Goal: Browse casually

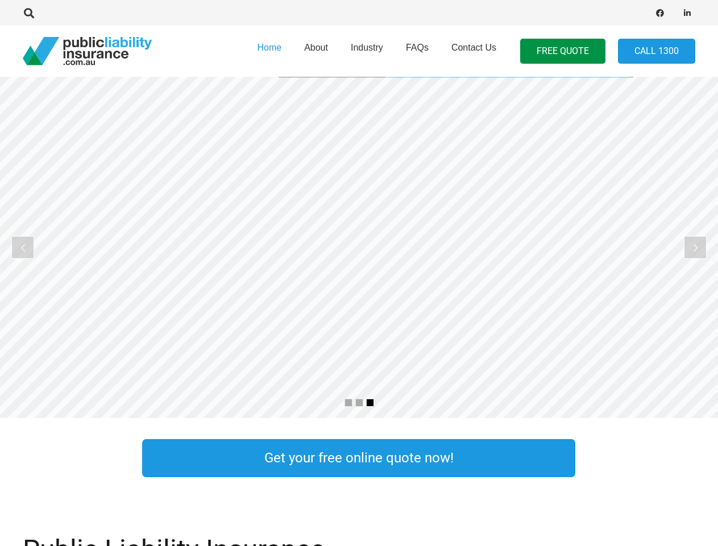
click at [359, 273] on rs-layer at bounding box center [359, 247] width 718 height 341
click at [29, 13] on icon "Search" at bounding box center [29, 13] width 10 height 10
click at [48, 13] on div at bounding box center [204, 13] width 363 height 36
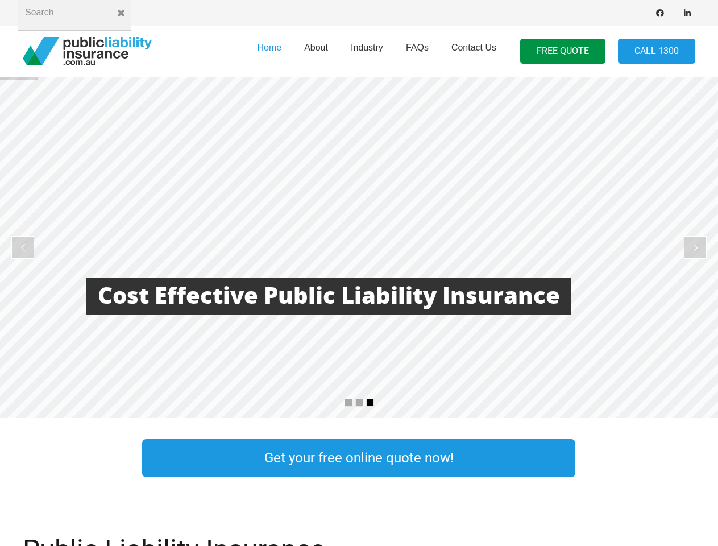
click at [359, 247] on rs-layer at bounding box center [359, 247] width 718 height 341
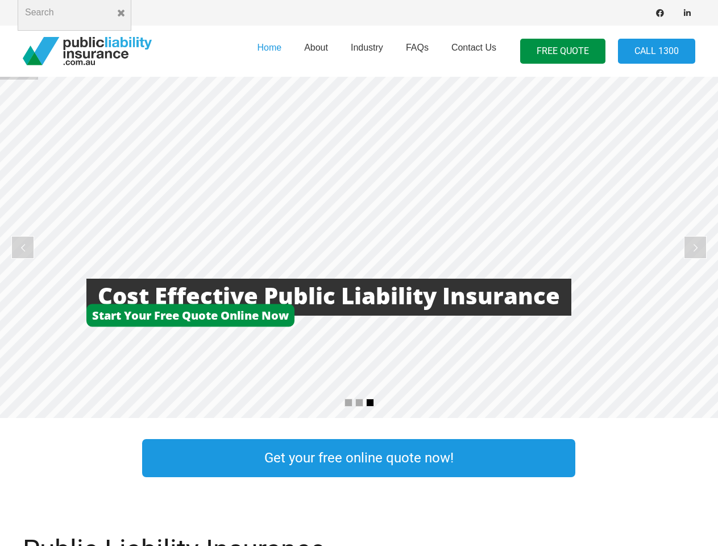
click at [23, 247] on rs-arrow at bounding box center [22, 247] width 23 height 23
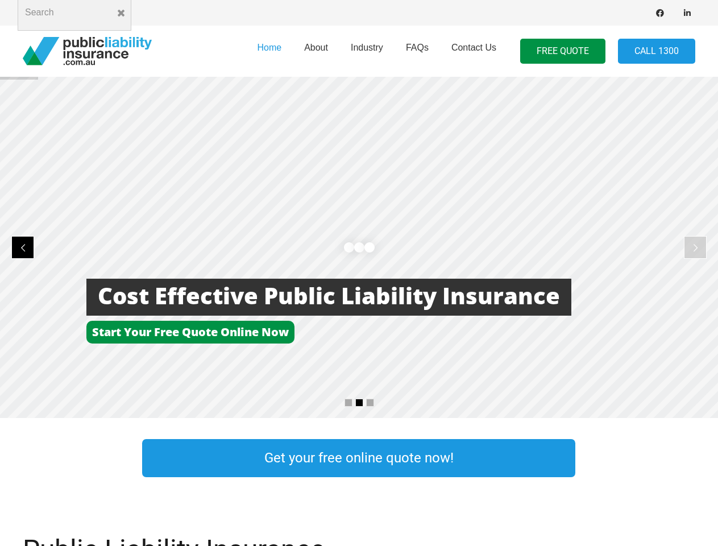
click at [696, 247] on rs-arrow at bounding box center [695, 247] width 23 height 23
click at [349, 403] on rs-bullet at bounding box center [349, 403] width 8 height 8
click at [360, 403] on rs-bullet at bounding box center [360, 403] width 8 height 8
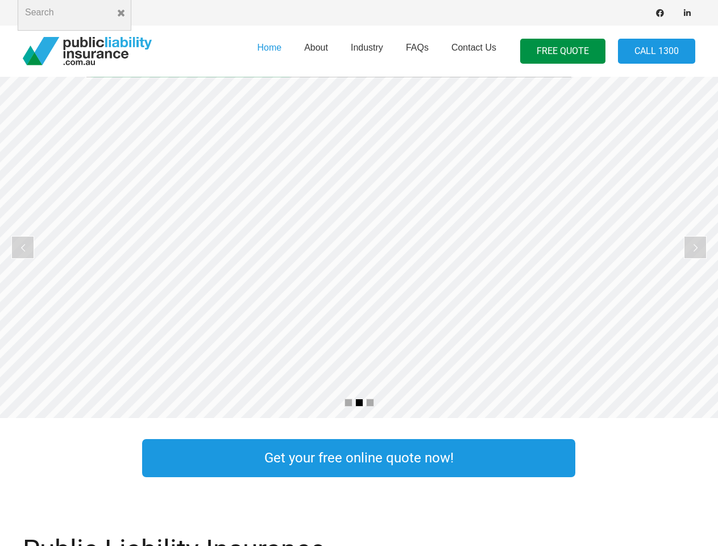
click at [370, 403] on rs-bullet at bounding box center [370, 403] width 8 height 8
click at [359, 247] on rs-slide "More Focus On Our Business Less time worrying about our insurance" at bounding box center [359, 247] width 718 height 341
